Goal: Task Accomplishment & Management: Use online tool/utility

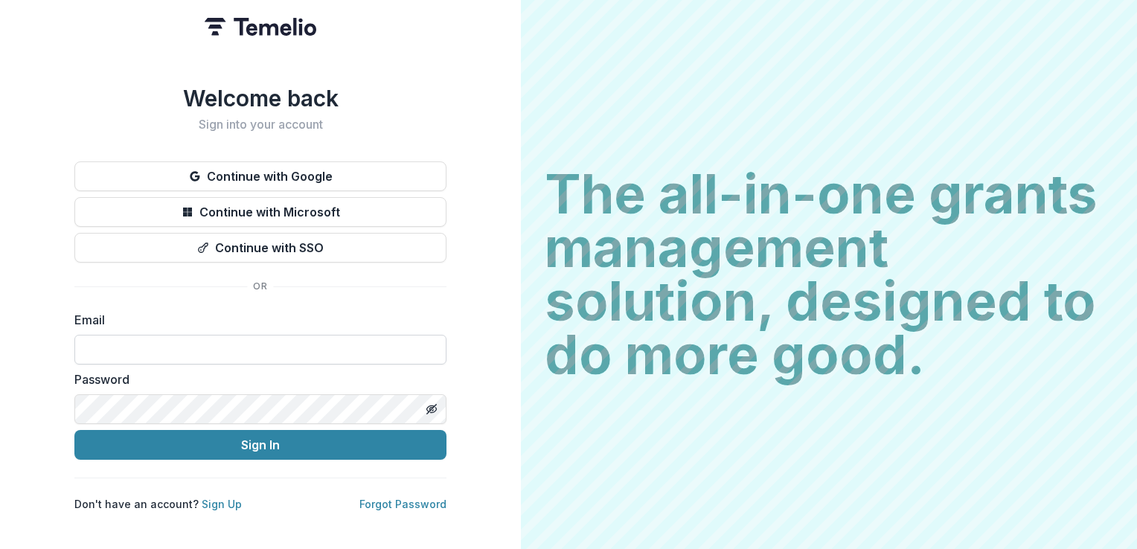
click at [159, 350] on input at bounding box center [260, 350] width 372 height 30
type input "**********"
click at [74, 430] on button "Sign In" at bounding box center [260, 445] width 372 height 30
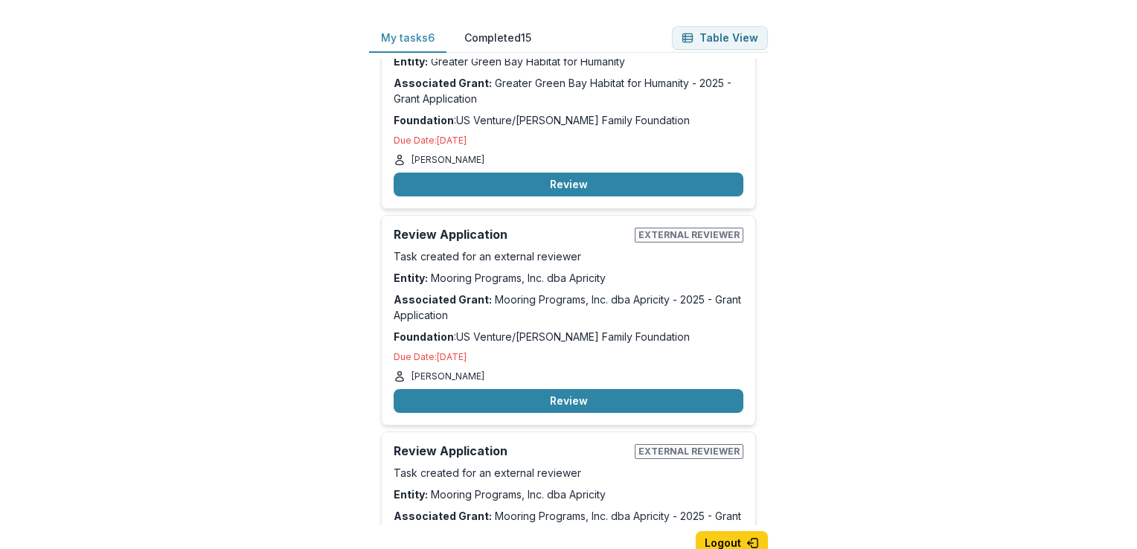
scroll to position [348, 0]
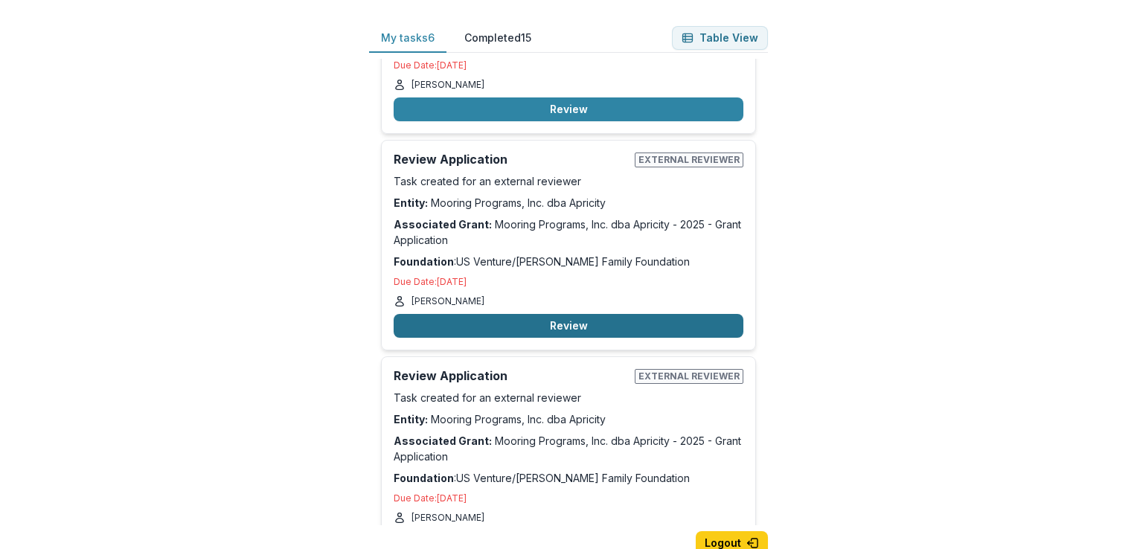
click at [586, 320] on button "Review" at bounding box center [569, 326] width 350 height 24
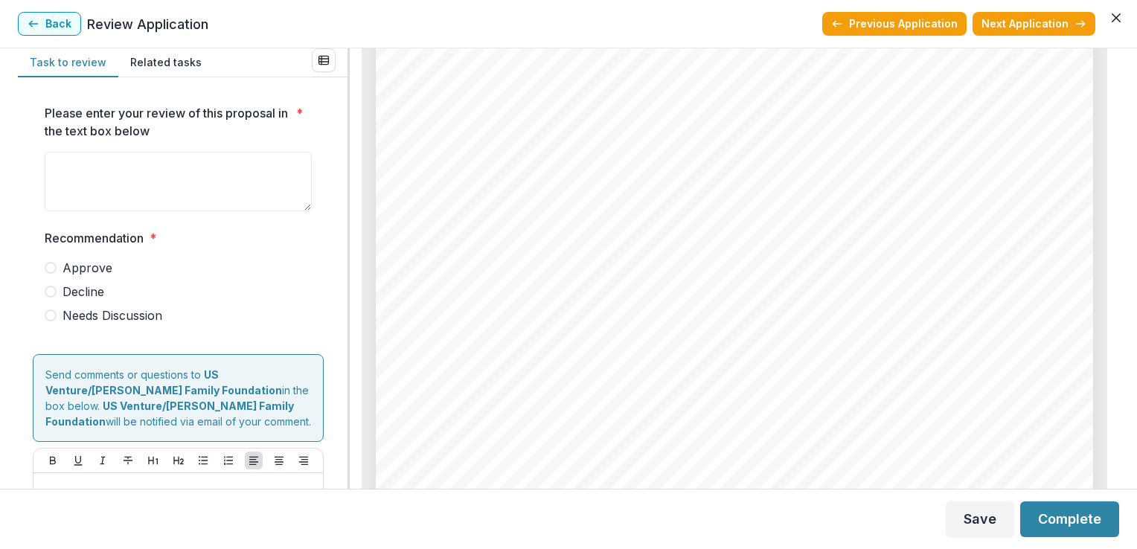
scroll to position [3622, 0]
click at [54, 23] on button "Back" at bounding box center [49, 24] width 63 height 24
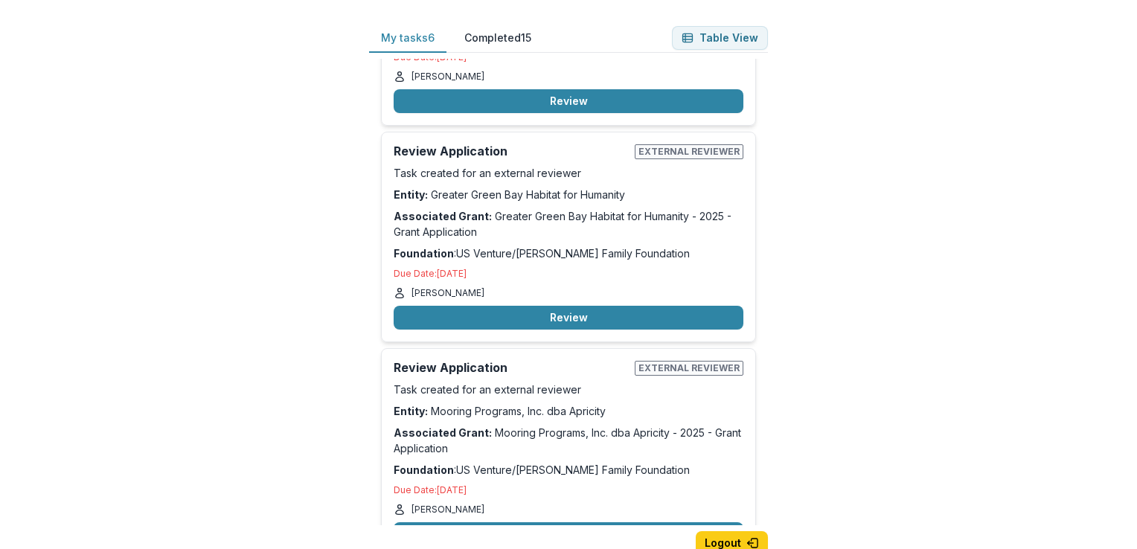
scroll to position [142, 0]
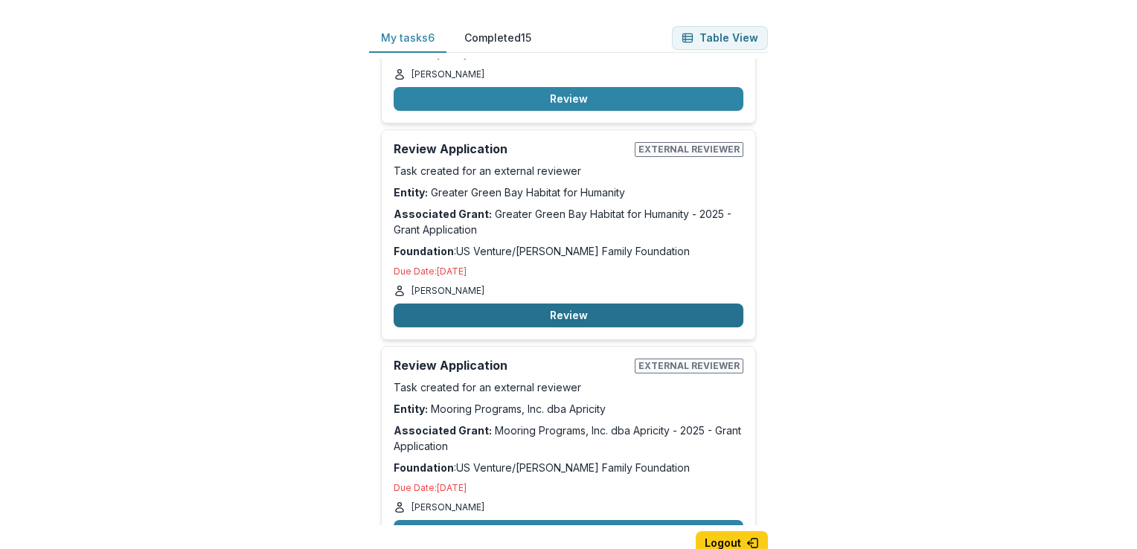
click at [521, 314] on button "Review" at bounding box center [569, 316] width 350 height 24
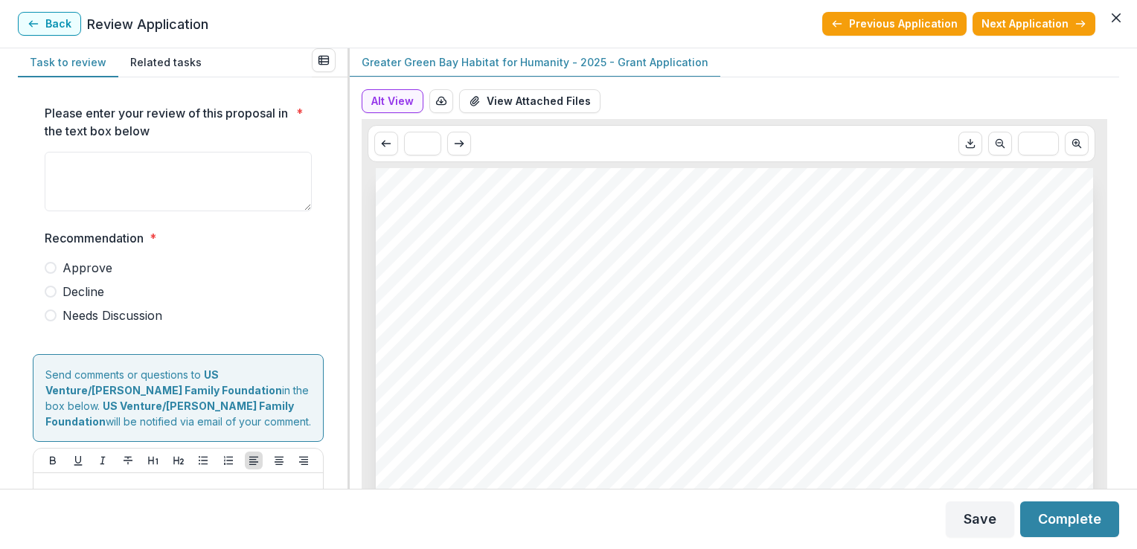
click at [488, 113] on div "Alt View Word Download Word Download (with field descriptions) Zip Download Pre…" at bounding box center [735, 104] width 746 height 30
click at [502, 100] on button "View Attached Files" at bounding box center [529, 101] width 141 height 24
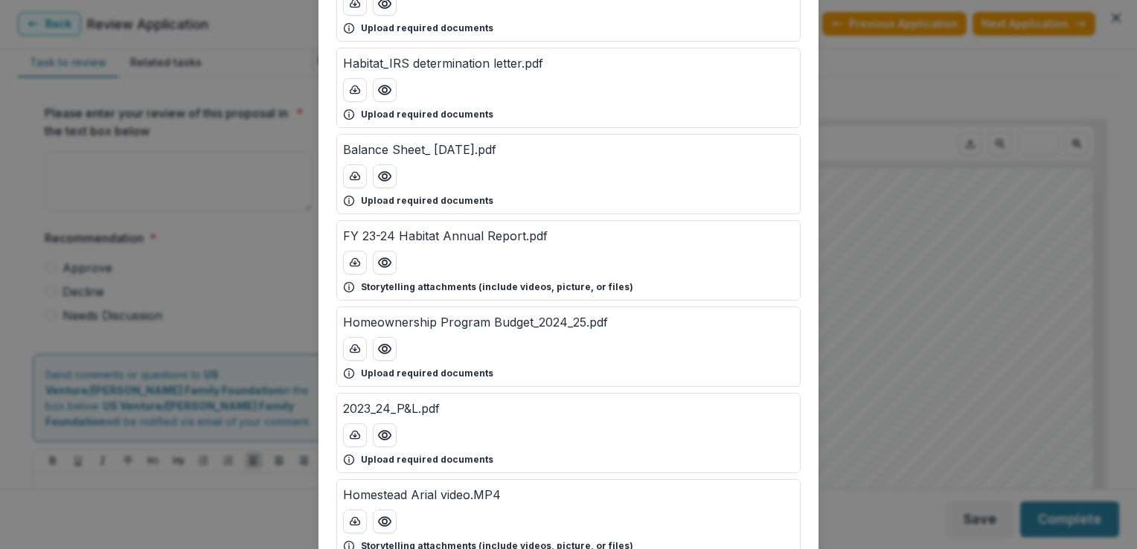
scroll to position [179, 0]
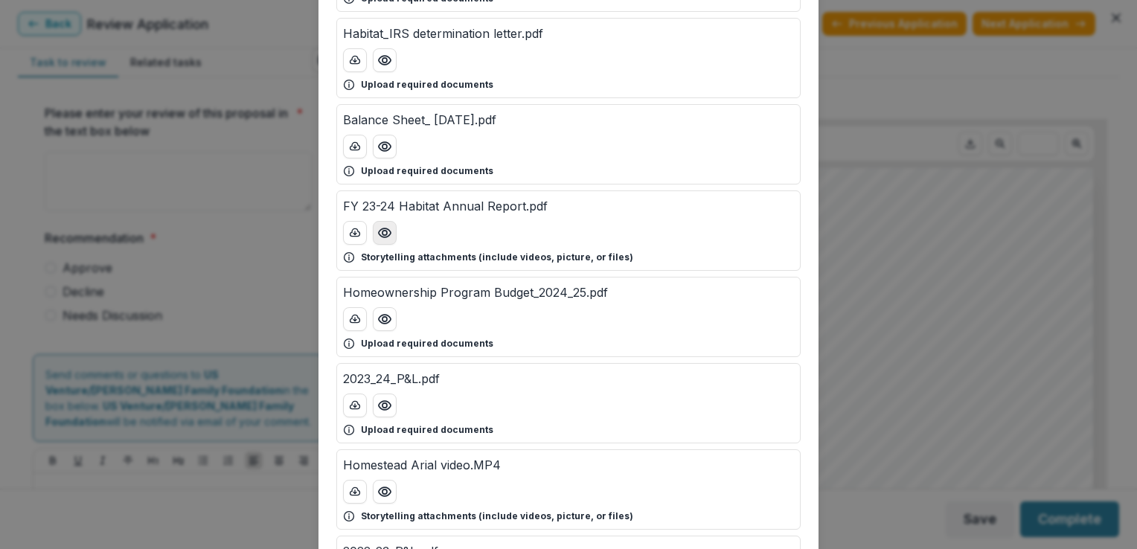
click at [385, 235] on icon "Preview FY 23-24 Habitat Annual Report.pdf" at bounding box center [385, 232] width 12 height 9
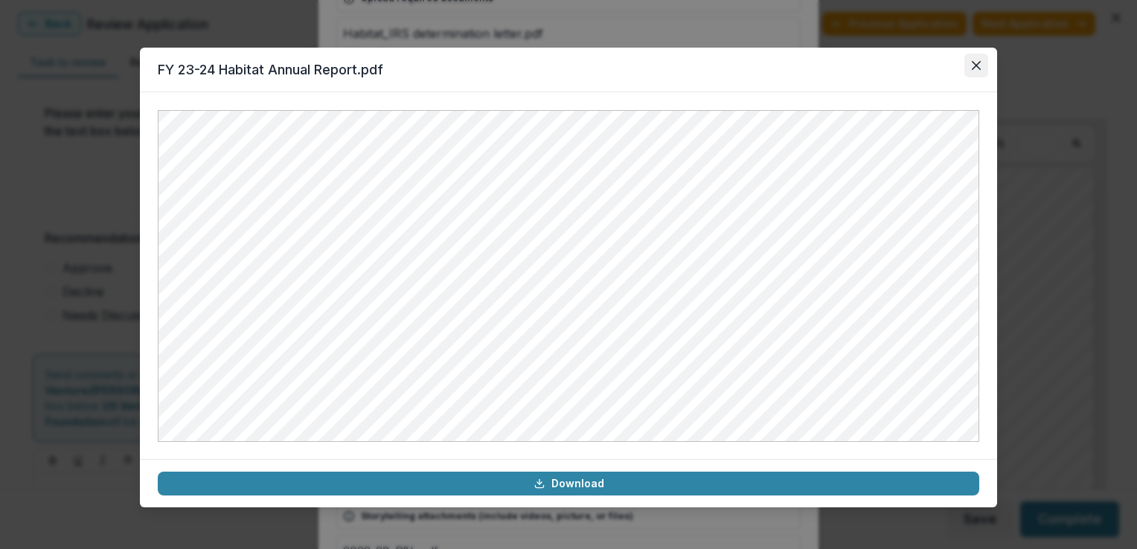
click at [967, 68] on button "Close" at bounding box center [976, 66] width 24 height 24
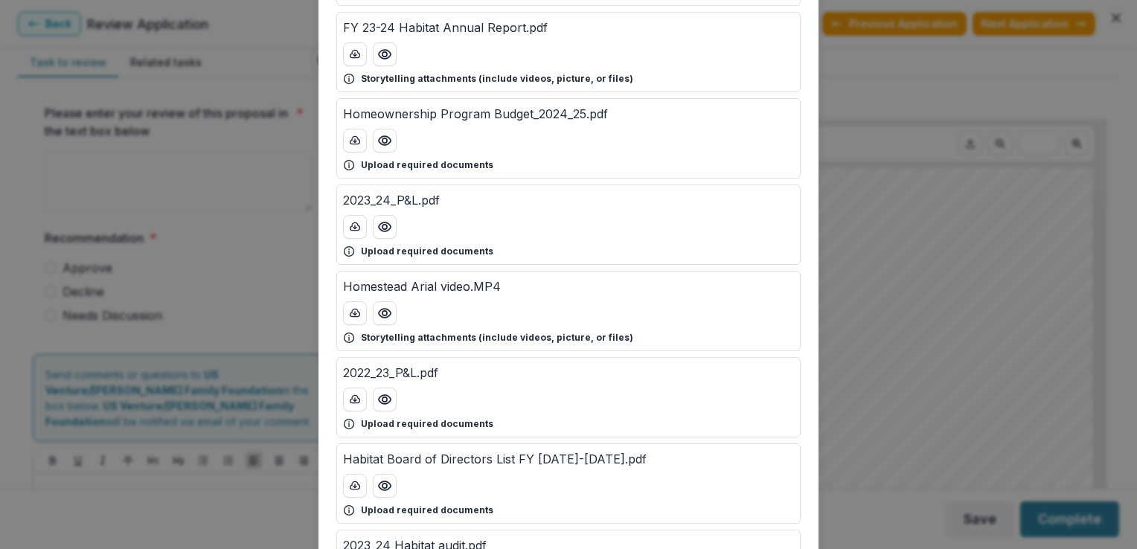
scroll to position [387, 0]
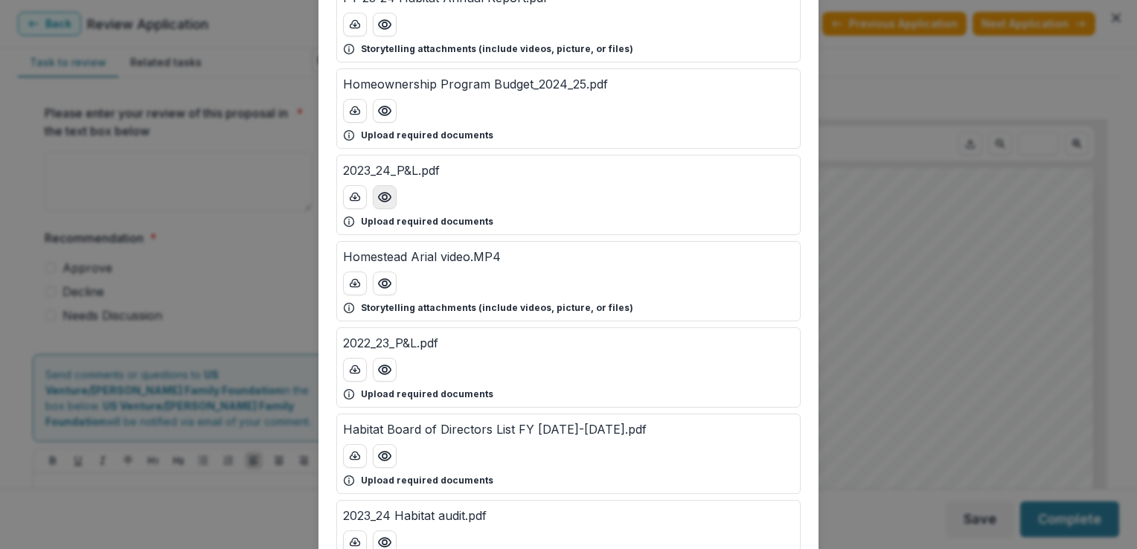
click at [381, 200] on icon "Preview 2023_24_P&L.pdf" at bounding box center [384, 197] width 15 height 15
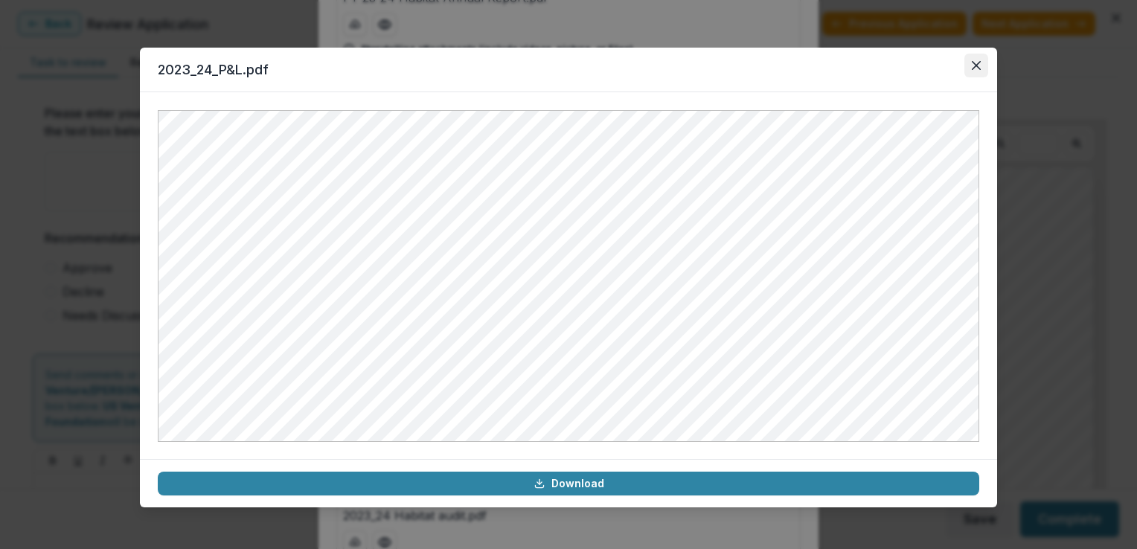
click at [979, 71] on button "Close" at bounding box center [976, 66] width 24 height 24
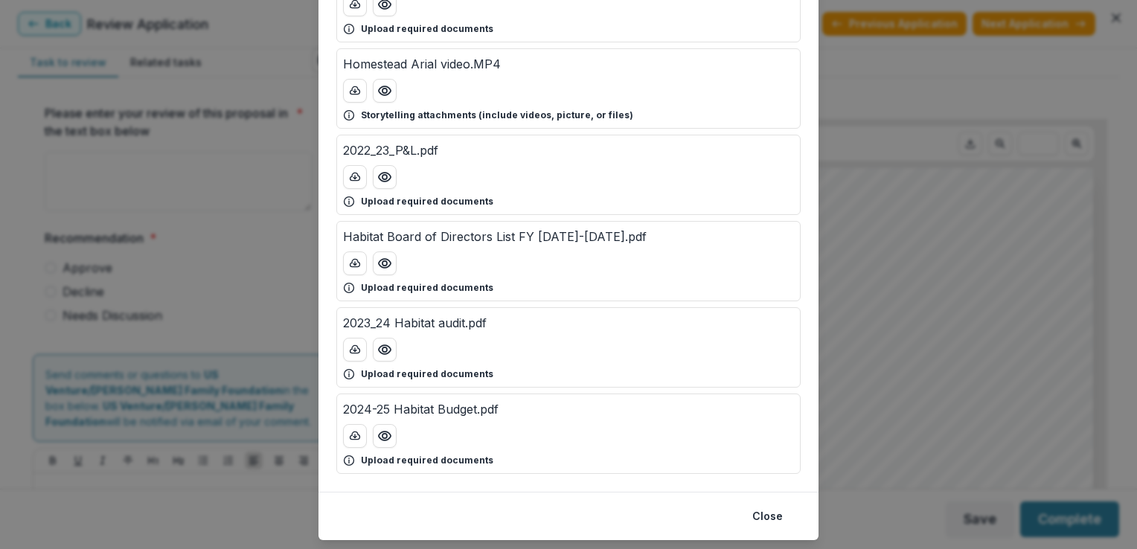
scroll to position [595, 0]
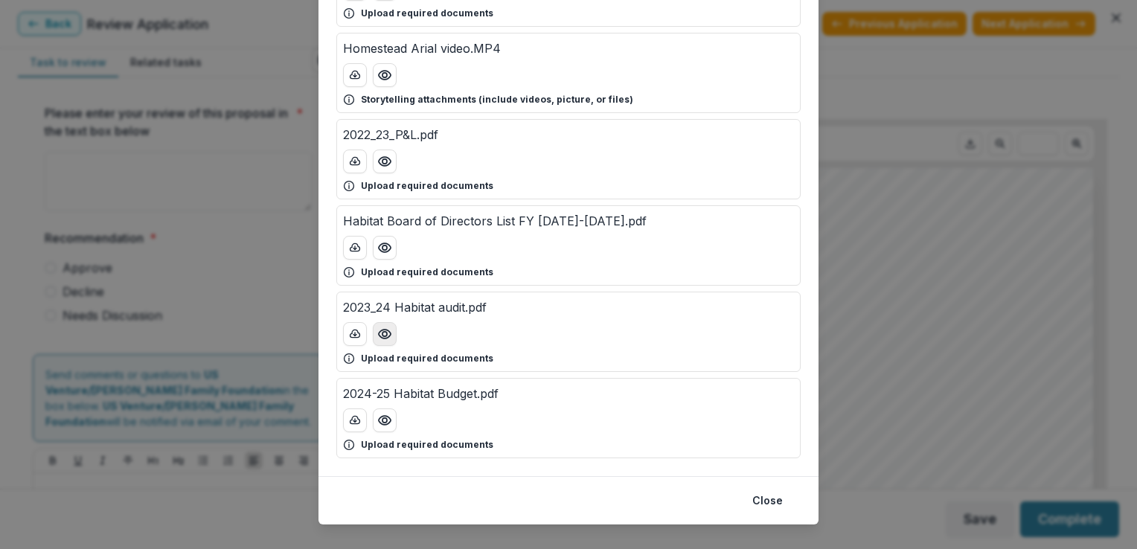
click at [386, 327] on icon "Preview 2023_24 Habitat audit.pdf" at bounding box center [384, 334] width 15 height 15
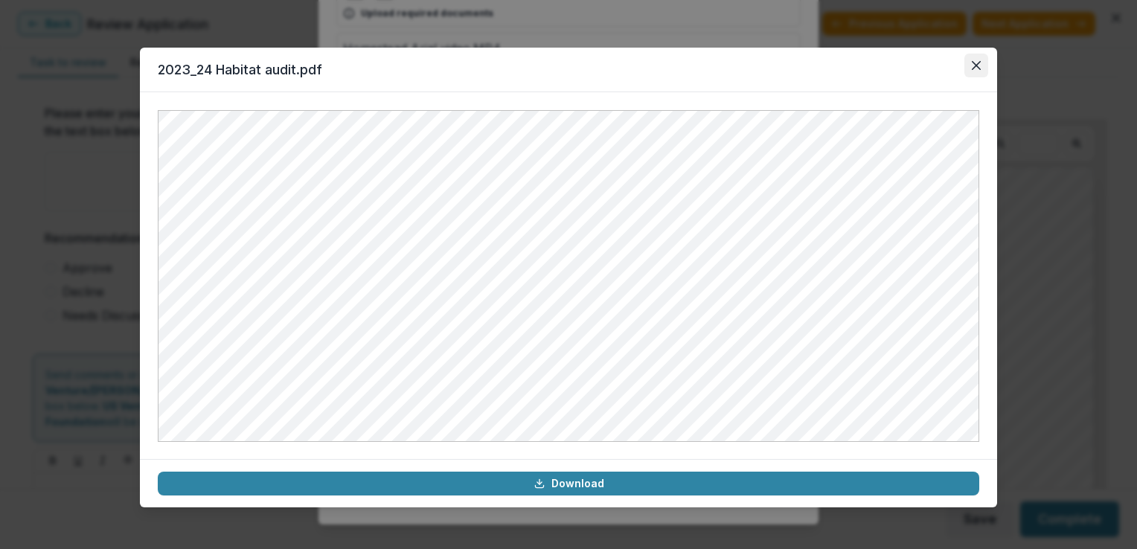
click at [982, 63] on button "Close" at bounding box center [976, 66] width 24 height 24
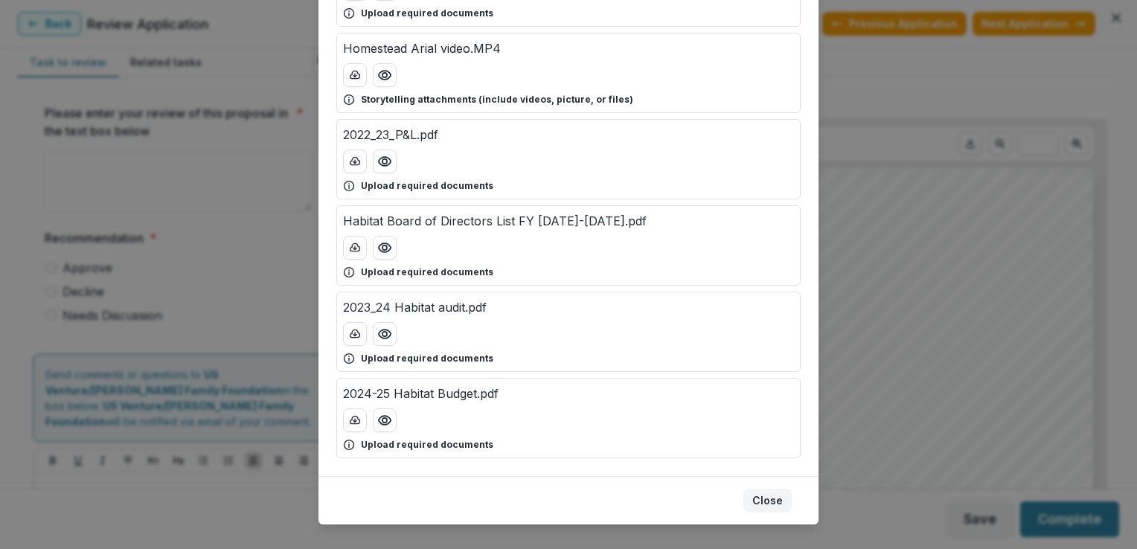
click at [759, 499] on button "Close" at bounding box center [767, 501] width 48 height 24
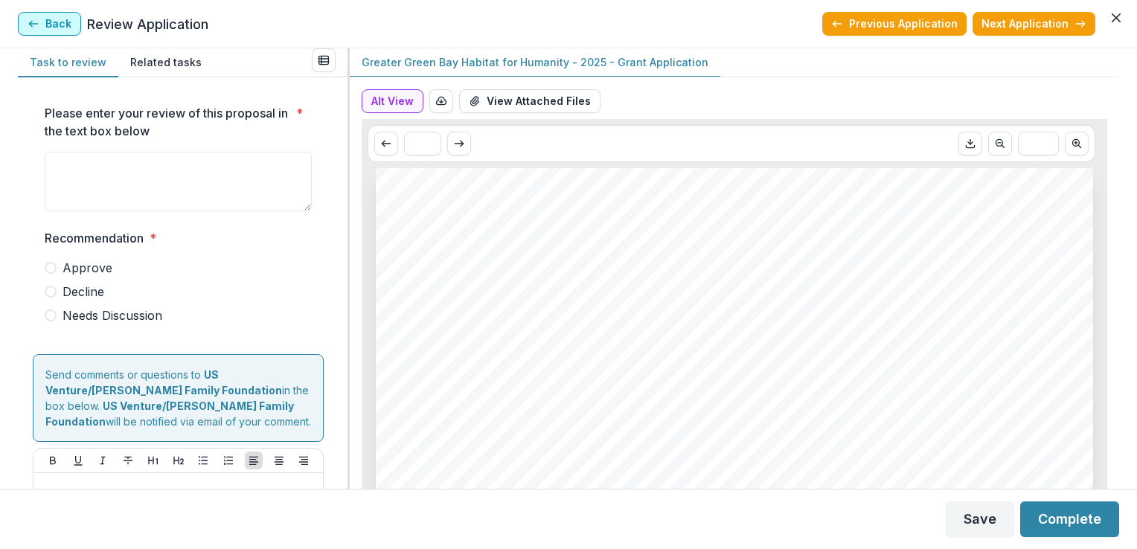
click at [48, 33] on button "Back" at bounding box center [49, 24] width 63 height 24
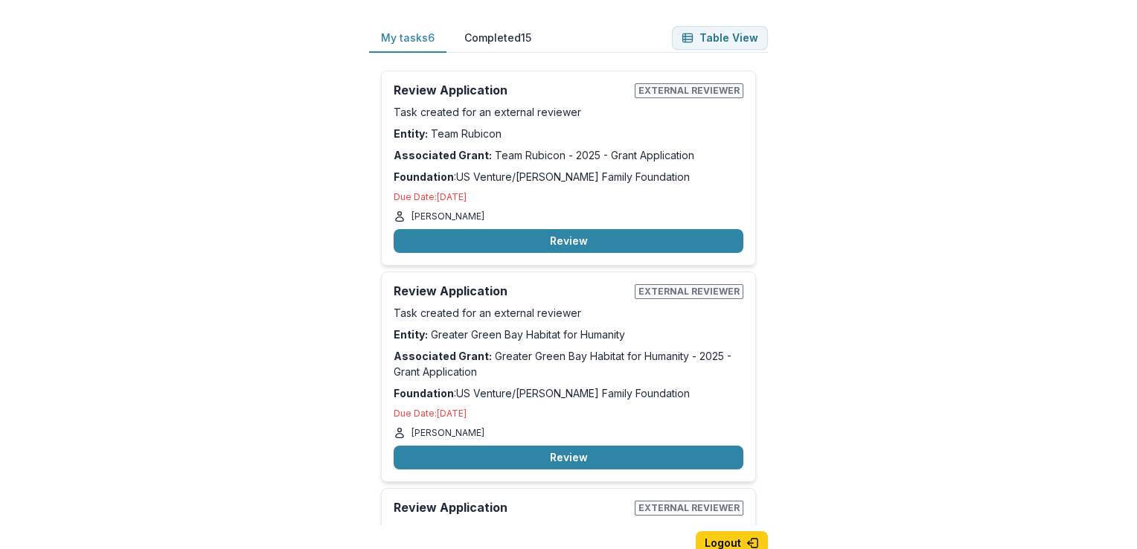
scroll to position [13, 0]
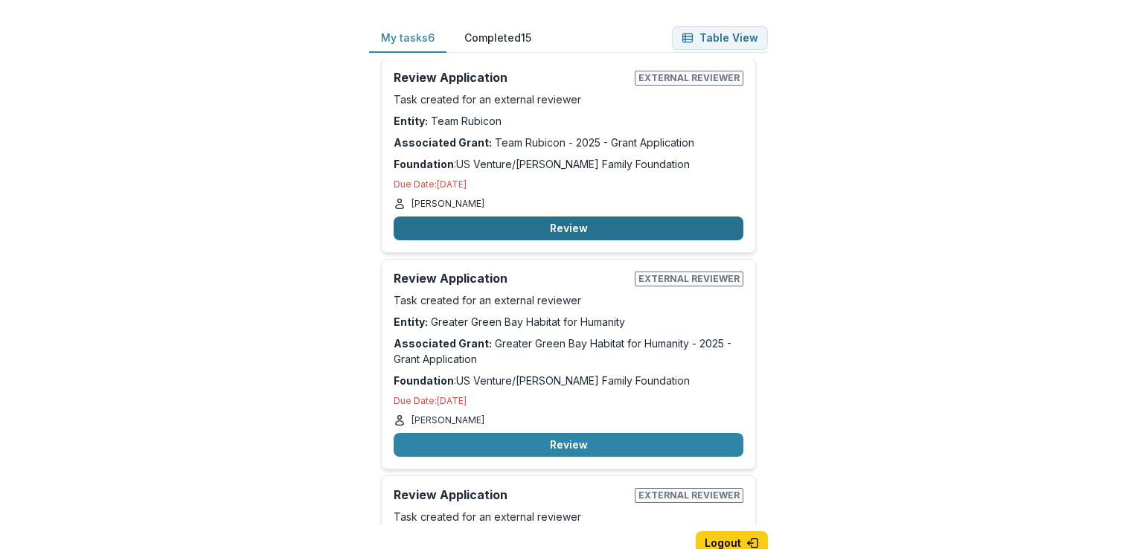
click at [529, 222] on button "Review" at bounding box center [569, 229] width 350 height 24
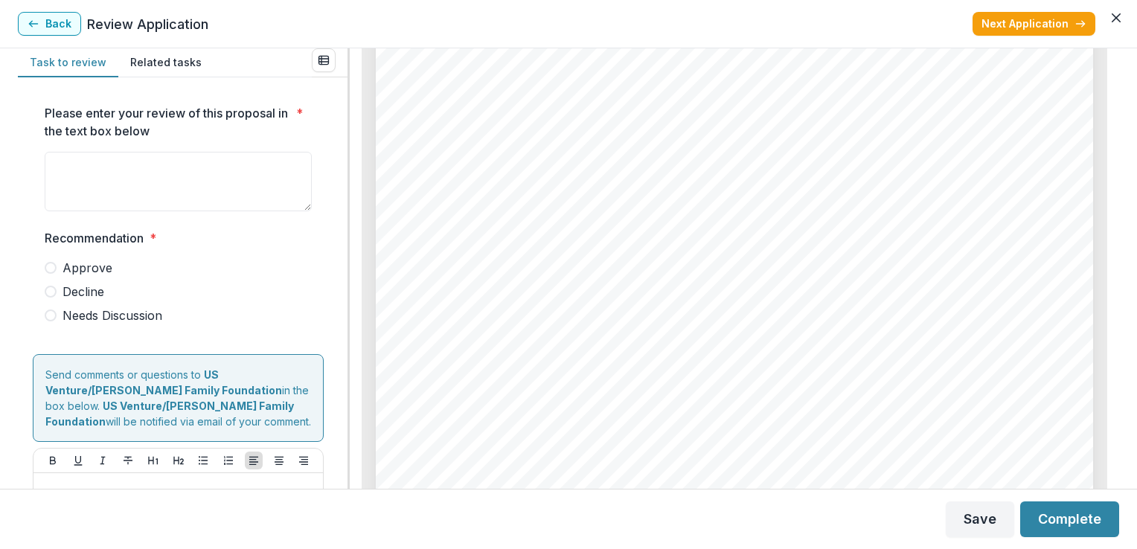
scroll to position [3673, 0]
